Goal: Use online tool/utility: Utilize a website feature to perform a specific function

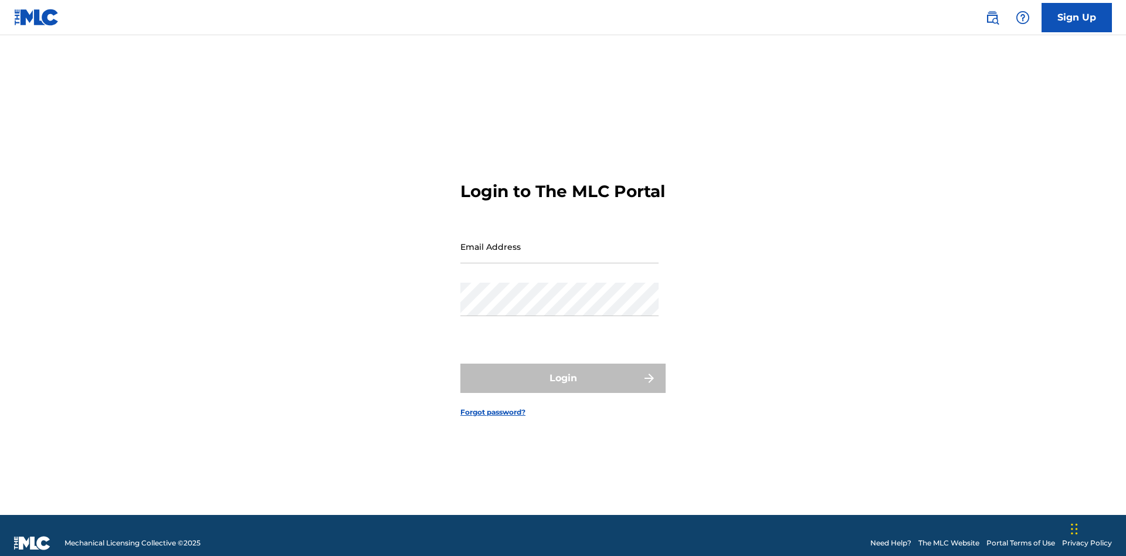
scroll to position [15, 0]
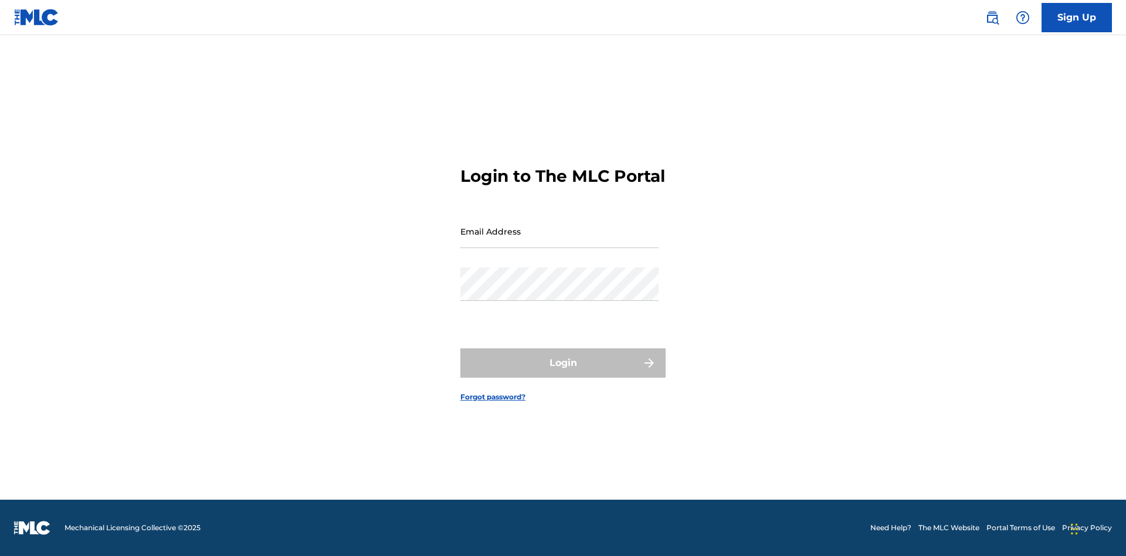
click at [560, 241] on input "Email Address" at bounding box center [559, 231] width 198 height 33
type input "[EMAIL_ADDRESS][DOMAIN_NAME]"
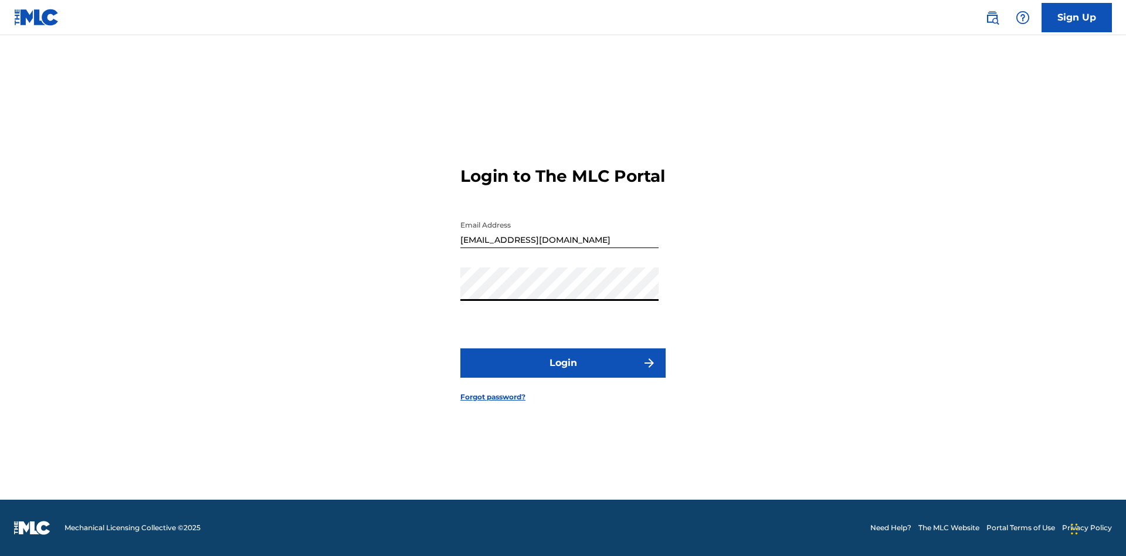
click at [563, 373] on button "Login" at bounding box center [562, 362] width 205 height 29
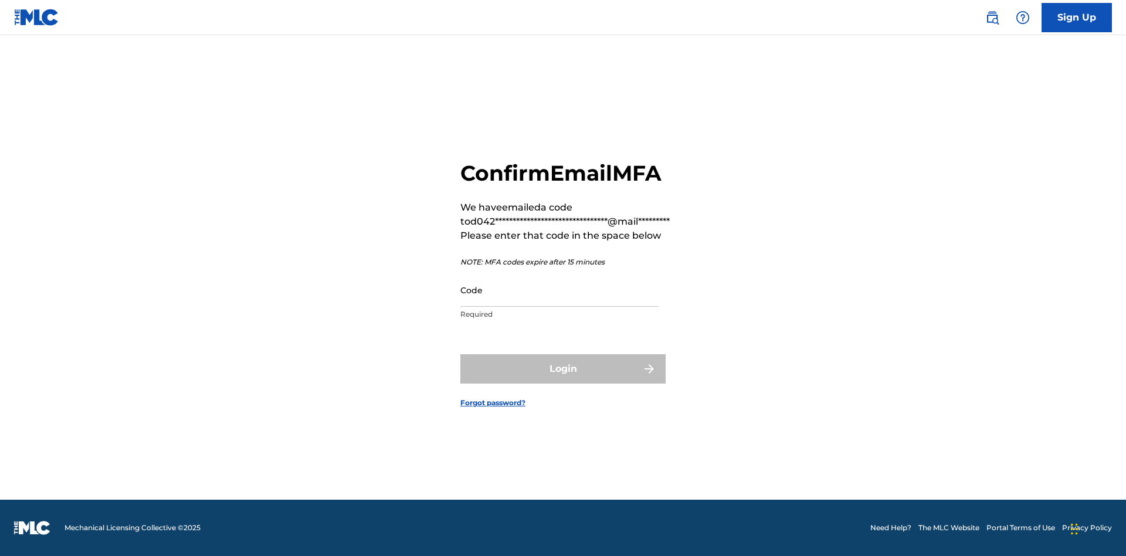
click at [560, 290] on input "Code" at bounding box center [559, 289] width 198 height 33
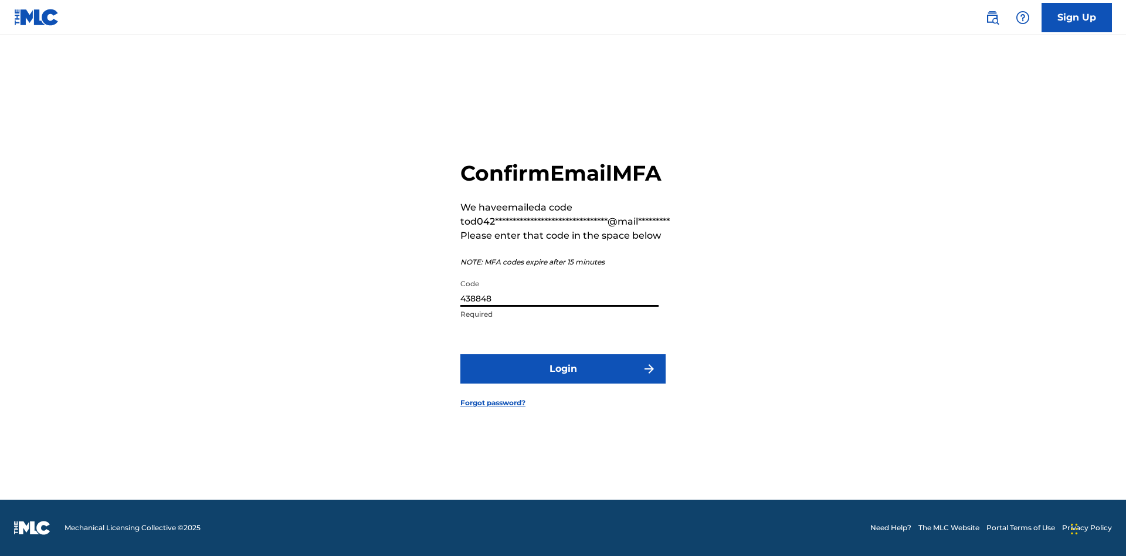
type input "438848"
click at [563, 368] on button "Login" at bounding box center [562, 368] width 205 height 29
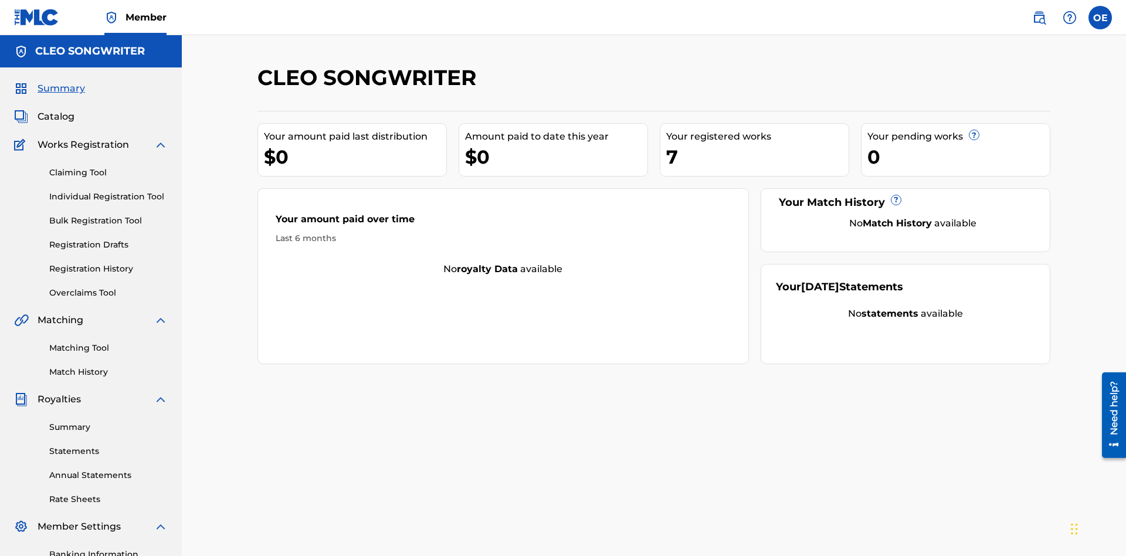
scroll to position [171, 0]
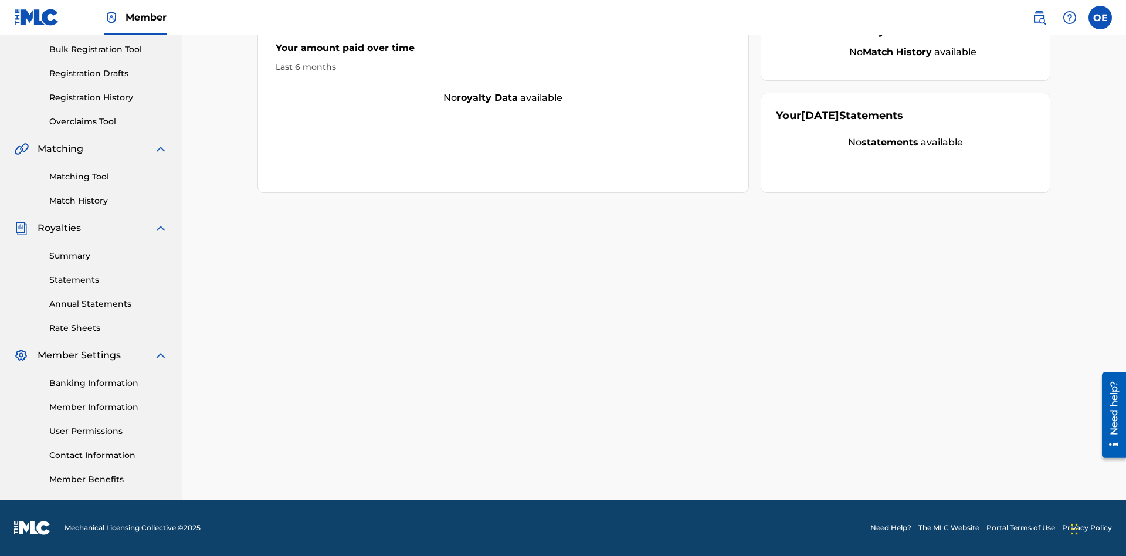
click at [109, 121] on link "Overclaims Tool" at bounding box center [108, 122] width 118 height 12
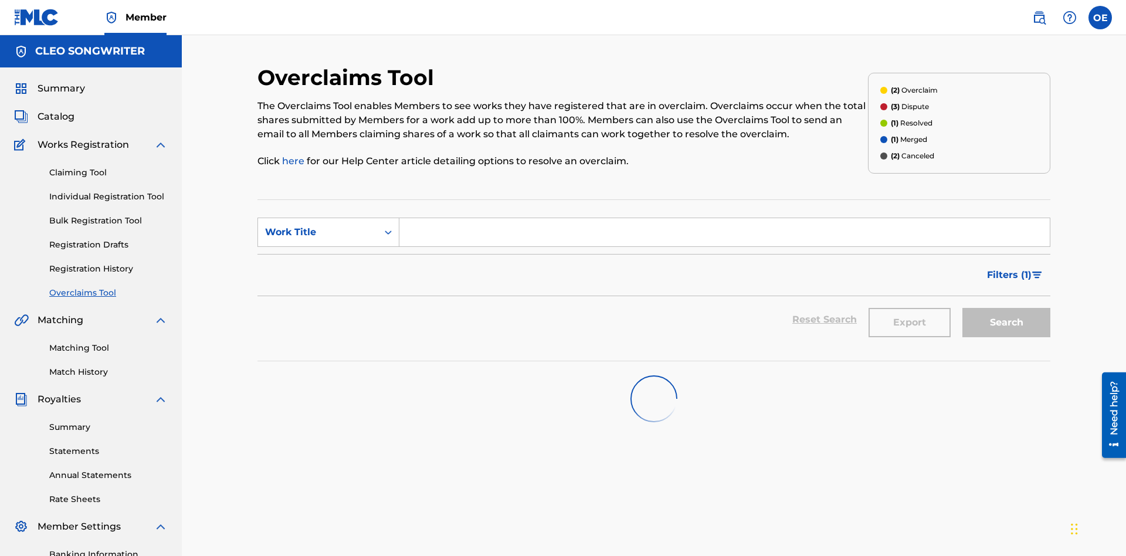
scroll to position [151, 0]
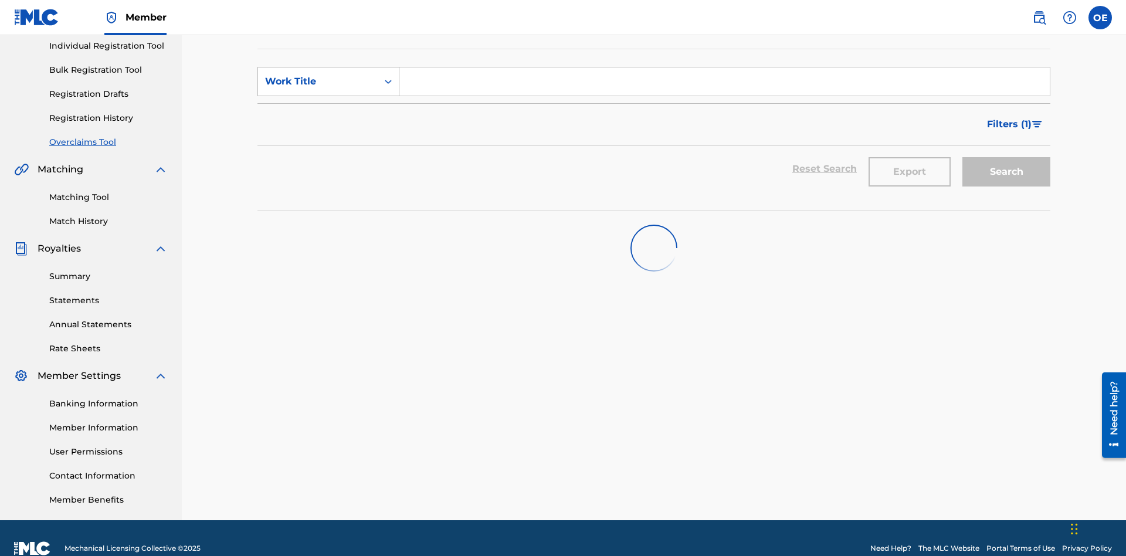
click at [318, 82] on div "Work Title" at bounding box center [318, 81] width 106 height 14
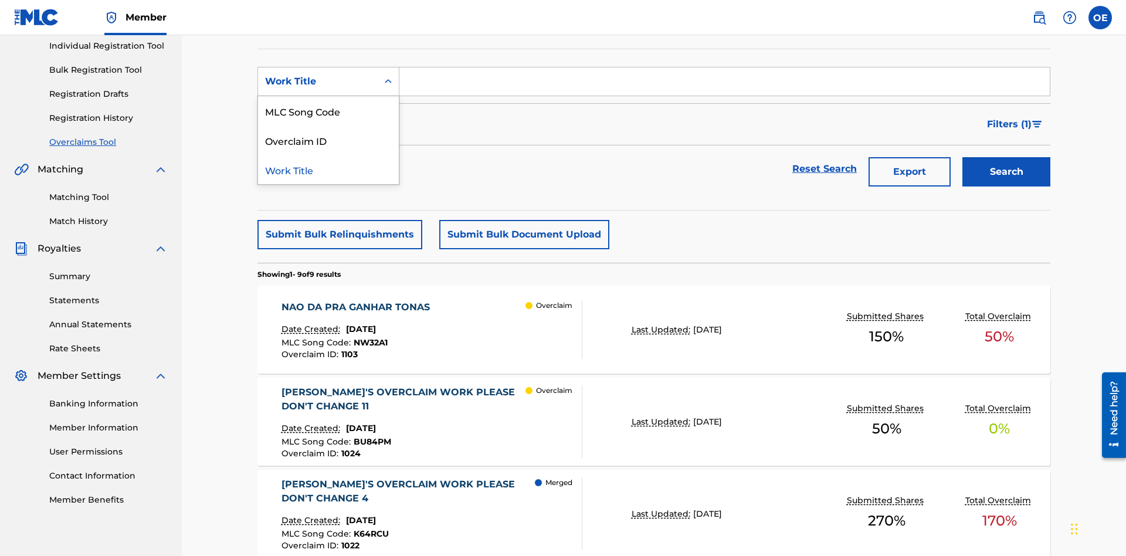
click at [329, 111] on div "MLC Song Code" at bounding box center [328, 110] width 141 height 29
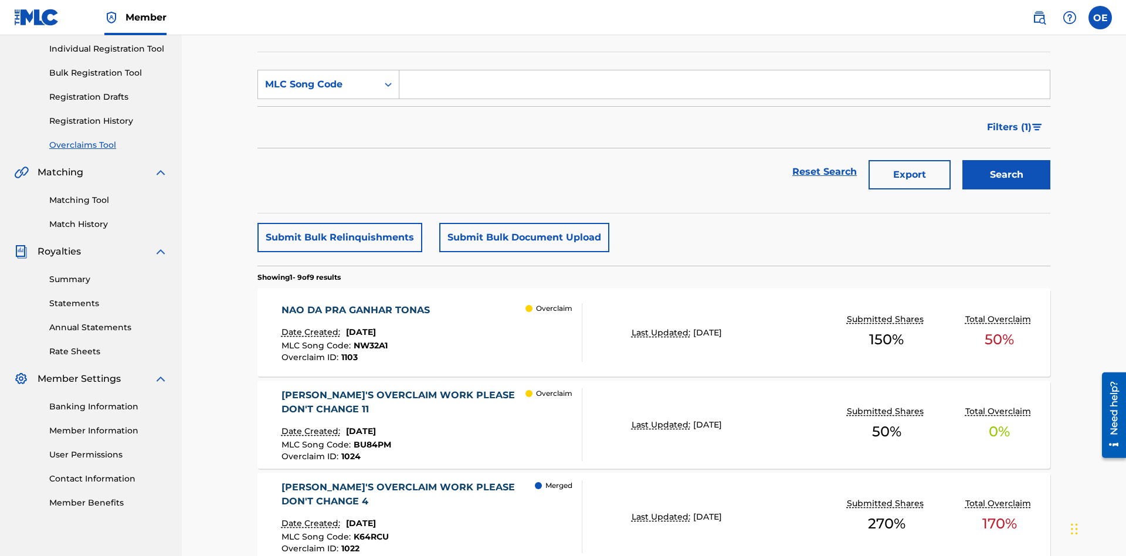
click at [724, 84] on input "Search Form" at bounding box center [724, 84] width 651 height 28
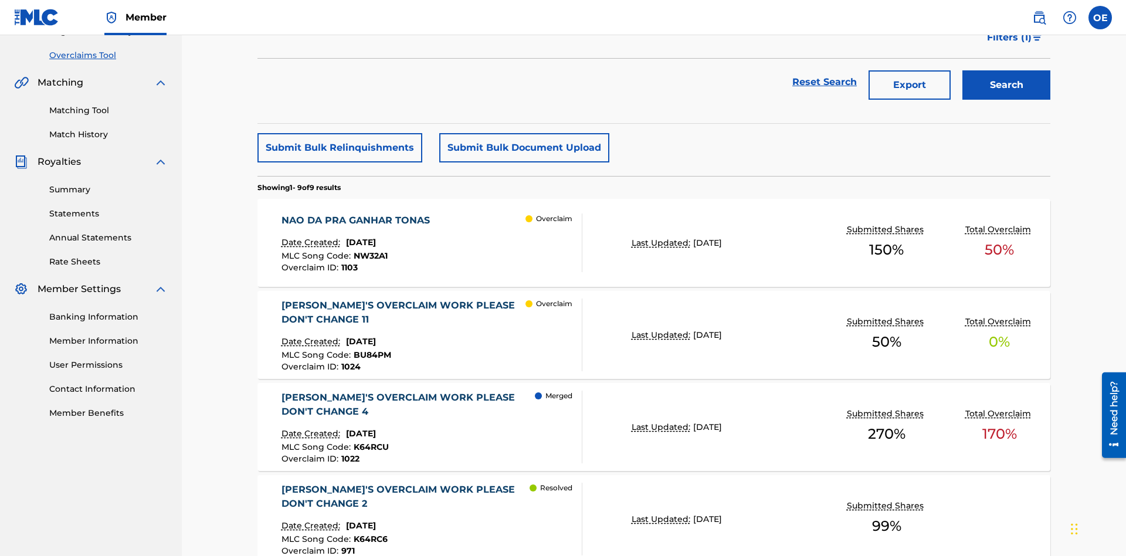
type input "NW32A1"
click at [1007, 85] on button "Search" at bounding box center [1007, 84] width 88 height 29
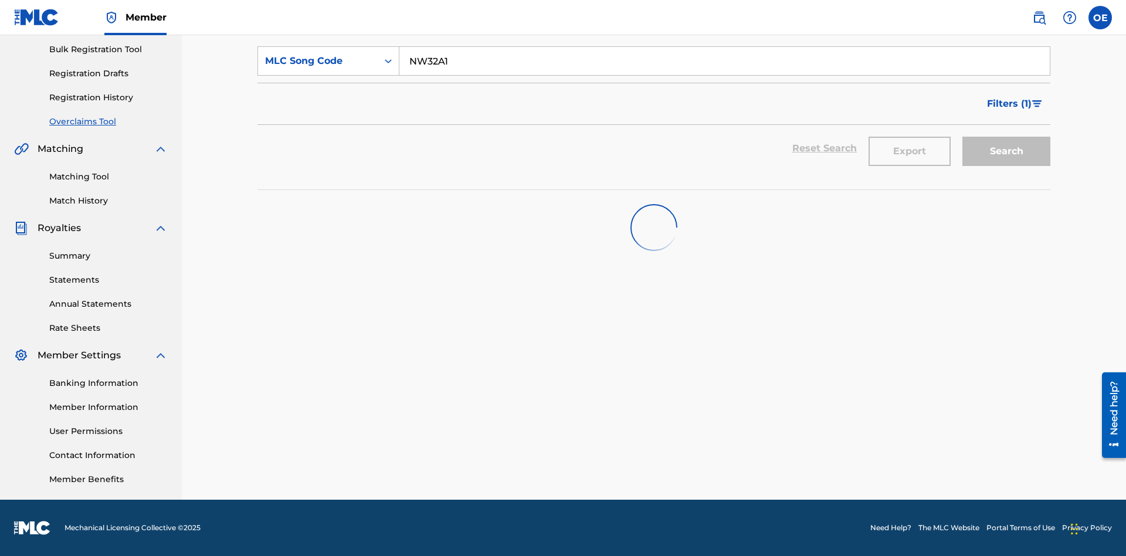
scroll to position [171, 0]
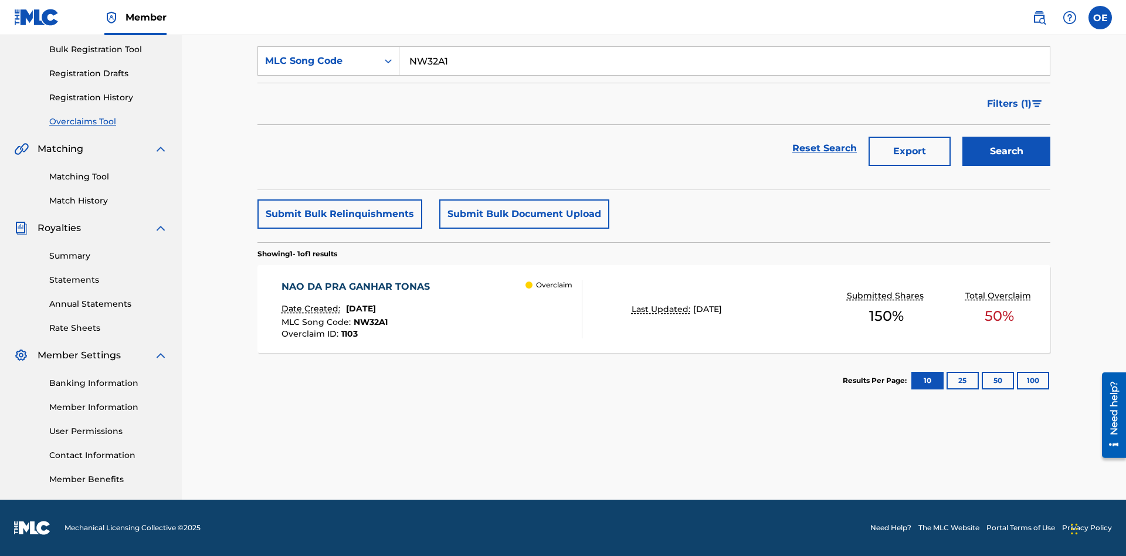
click at [376, 309] on span "October 21, 2024" at bounding box center [361, 308] width 30 height 11
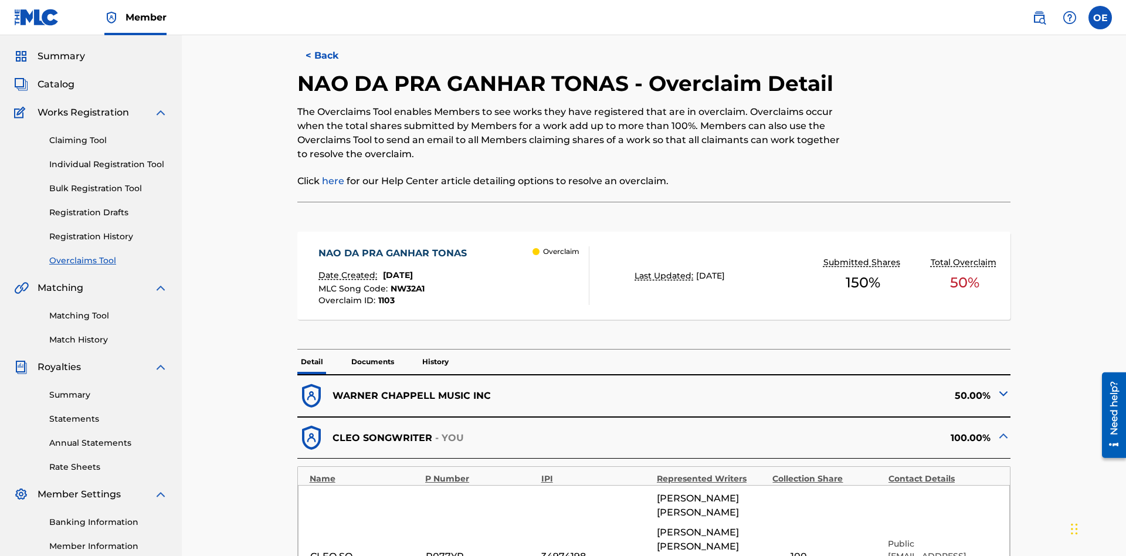
scroll to position [458, 0]
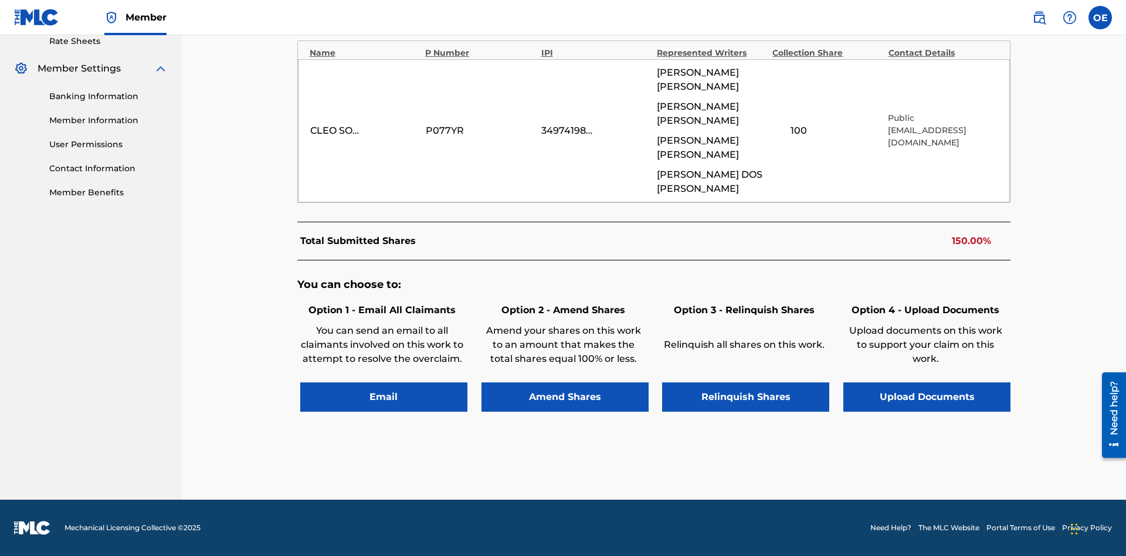
click at [384, 397] on button "Email" at bounding box center [383, 396] width 167 height 29
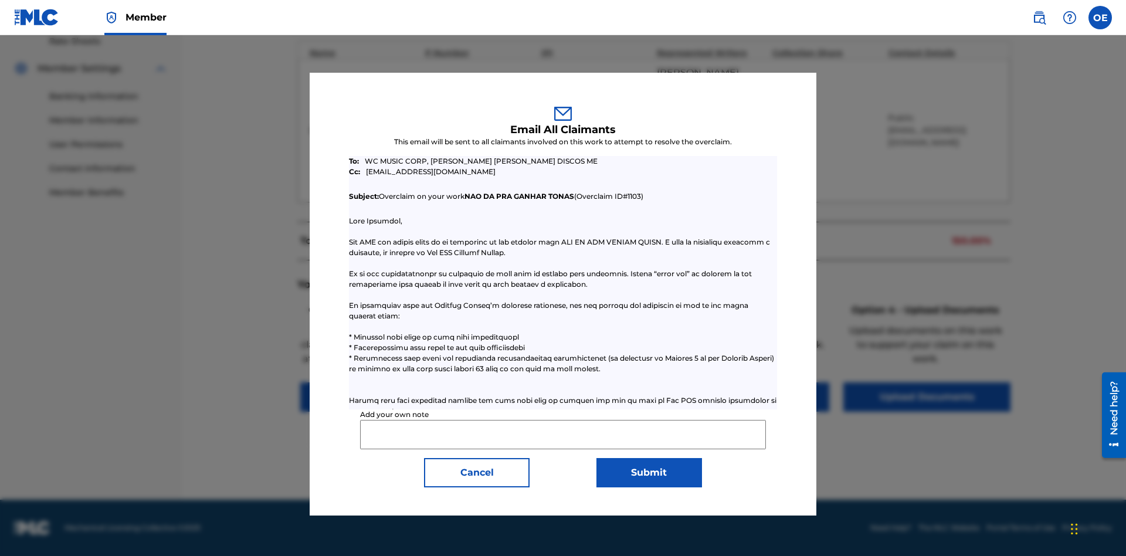
click at [563, 434] on input "Add your own note" at bounding box center [562, 434] width 405 height 29
type input "Test email to all claimants"
click at [649, 472] on button "Submit" at bounding box center [650, 472] width 106 height 29
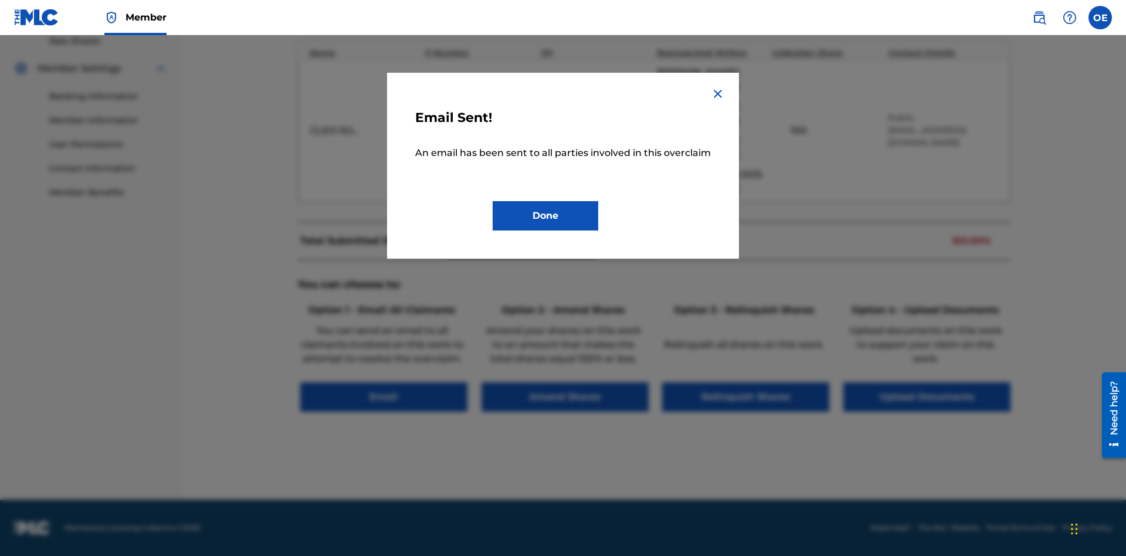
click at [546, 229] on button "Done" at bounding box center [546, 215] width 106 height 29
